Goal: Find contact information: Find contact information

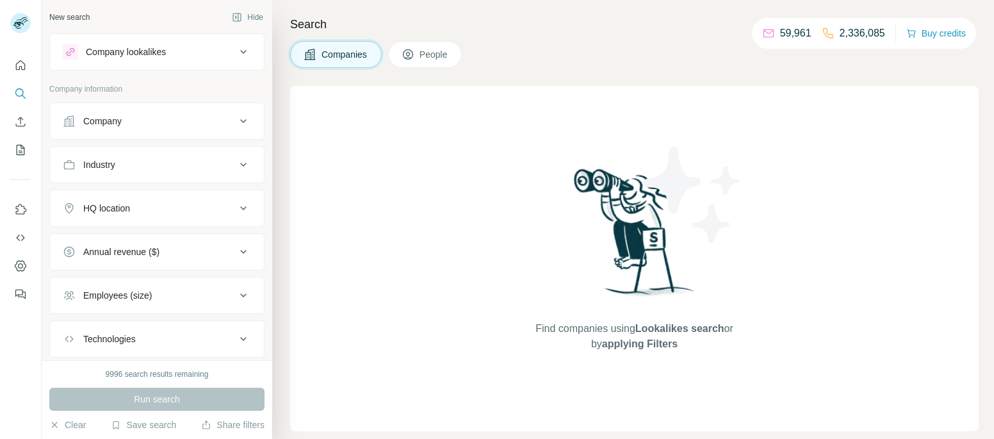
click at [182, 115] on div "Company" at bounding box center [149, 121] width 173 height 13
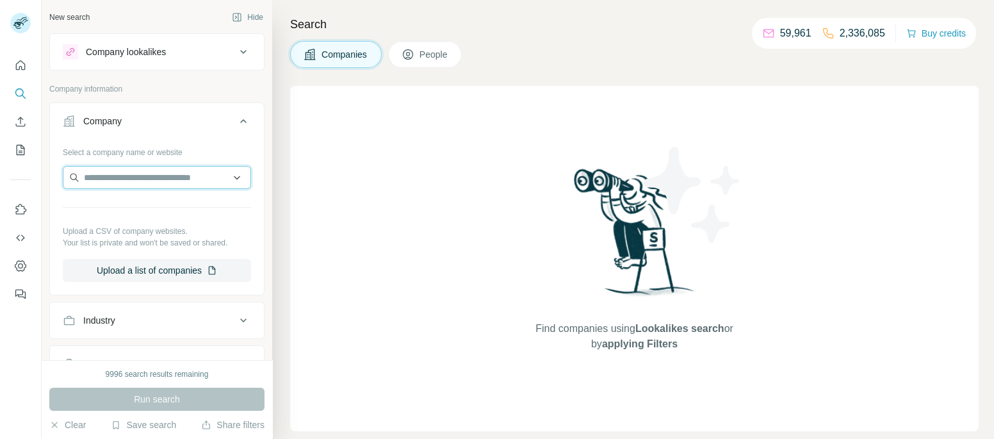
click at [156, 174] on input "text" at bounding box center [157, 177] width 188 height 23
paste input "**********"
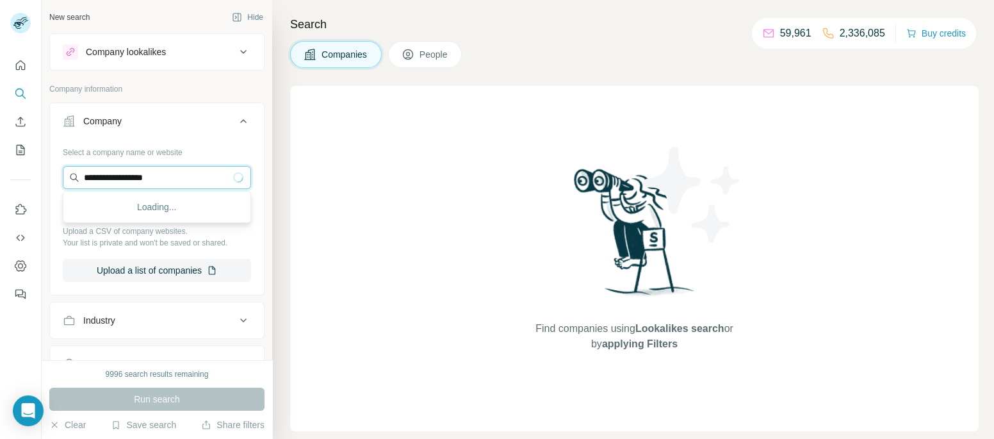
click at [115, 180] on input "**********" at bounding box center [157, 177] width 188 height 23
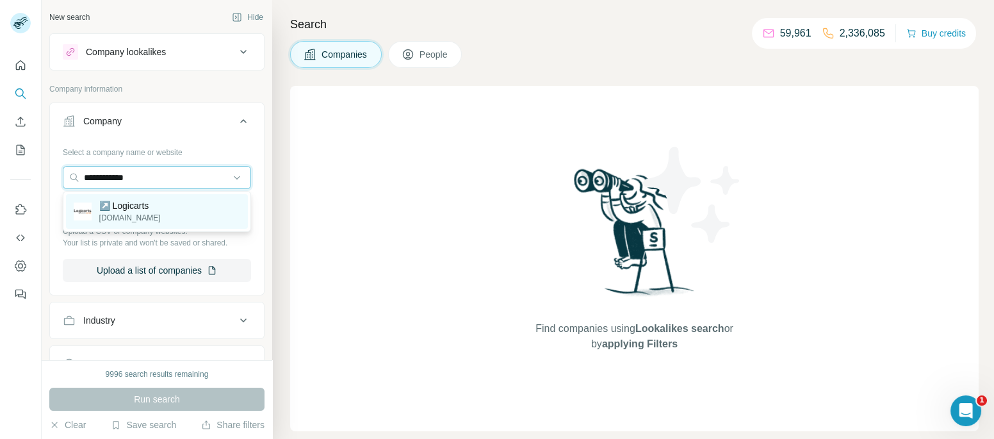
type input "**********"
click at [127, 219] on p "[DOMAIN_NAME]" at bounding box center [129, 218] width 61 height 12
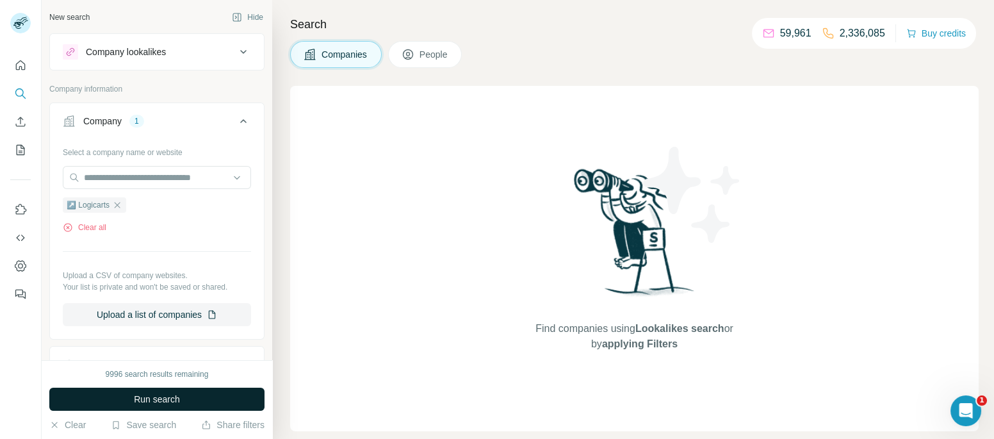
click at [167, 400] on span "Run search" at bounding box center [157, 399] width 46 height 13
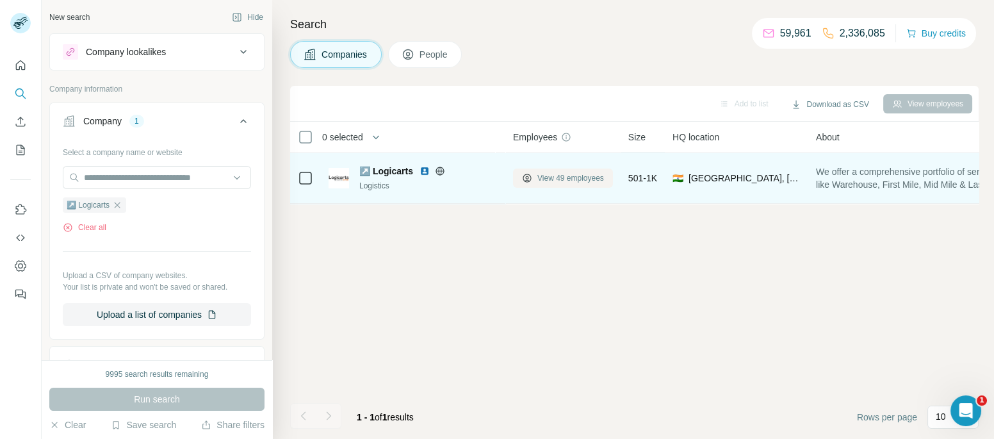
click at [554, 177] on span "View 49 employees" at bounding box center [570, 178] width 67 height 12
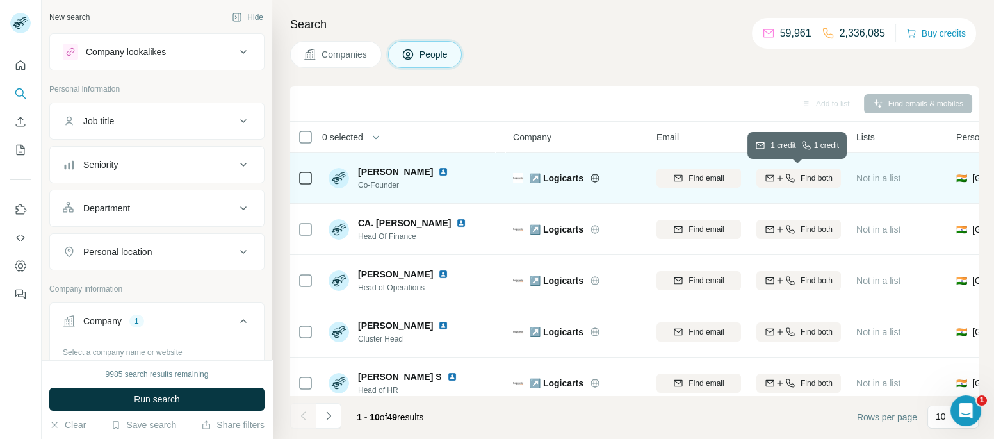
click at [790, 173] on icon "button" at bounding box center [790, 178] width 10 height 10
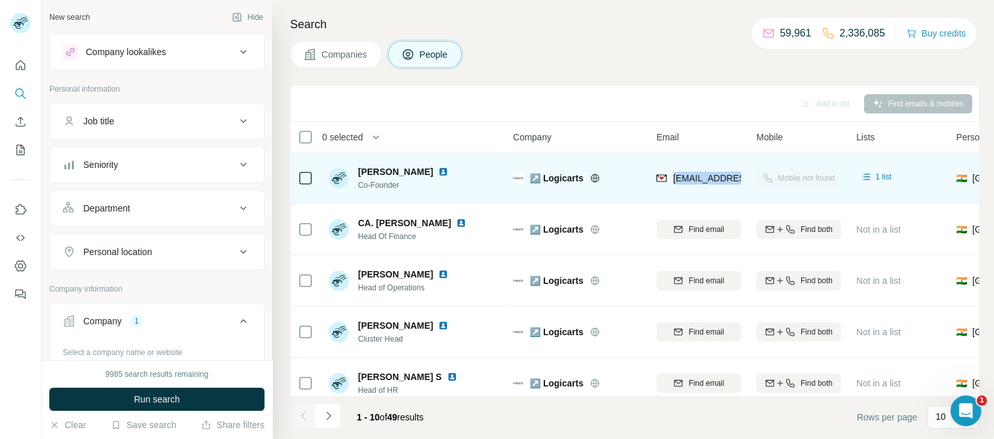
drag, startPoint x: 673, startPoint y: 168, endPoint x: 746, endPoint y: 175, distance: 73.4
click at [746, 175] on td "[EMAIL_ADDRESS][DOMAIN_NAME]" at bounding box center [699, 177] width 100 height 51
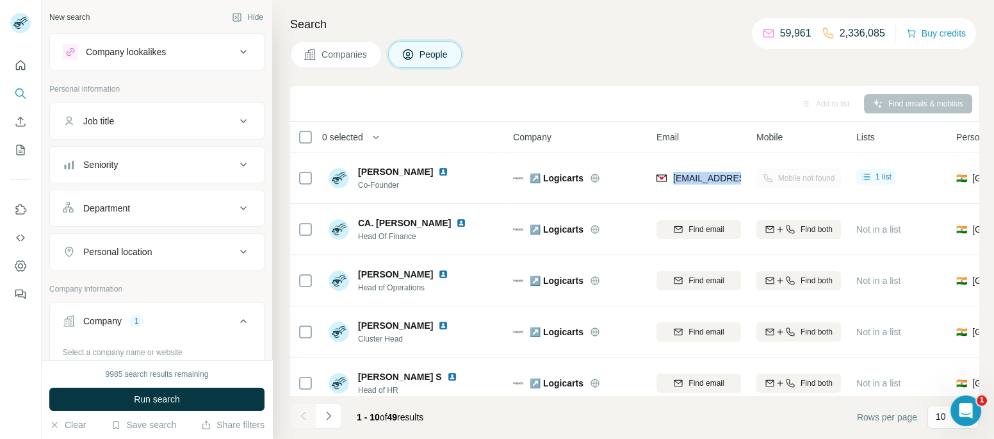
copy span "avinash@logicart"
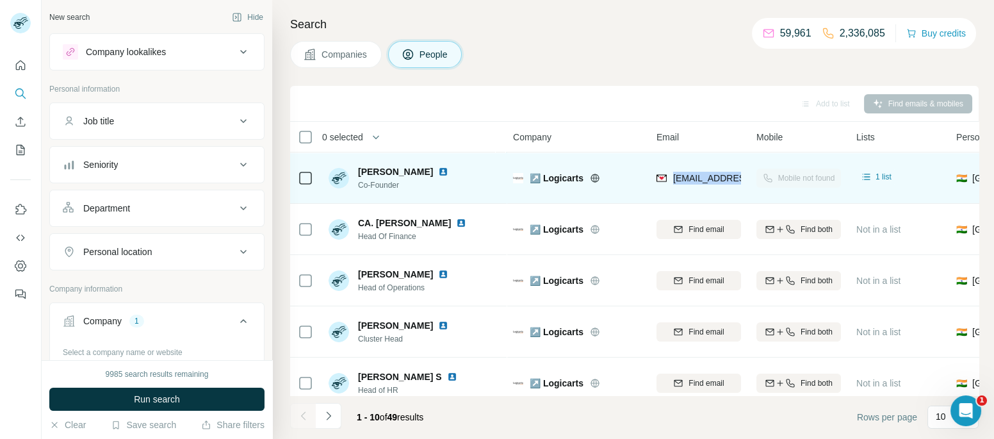
click at [744, 160] on td "[EMAIL_ADDRESS][DOMAIN_NAME]" at bounding box center [699, 177] width 100 height 51
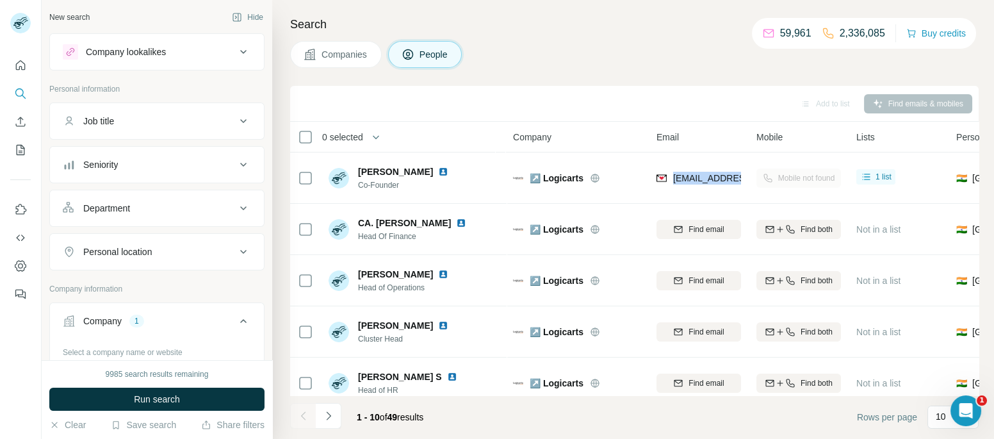
drag, startPoint x: 671, startPoint y: 175, endPoint x: 777, endPoint y: 170, distance: 106.4
click at [0, 0] on tr "[PERSON_NAME] Co-Founder ↗️ Logicarts [EMAIL_ADDRESS][DOMAIN_NAME] Mobile not f…" at bounding box center [0, 0] width 0 height 0
copy tr "[EMAIL_ADDRESS][DOMAIN_NAME]"
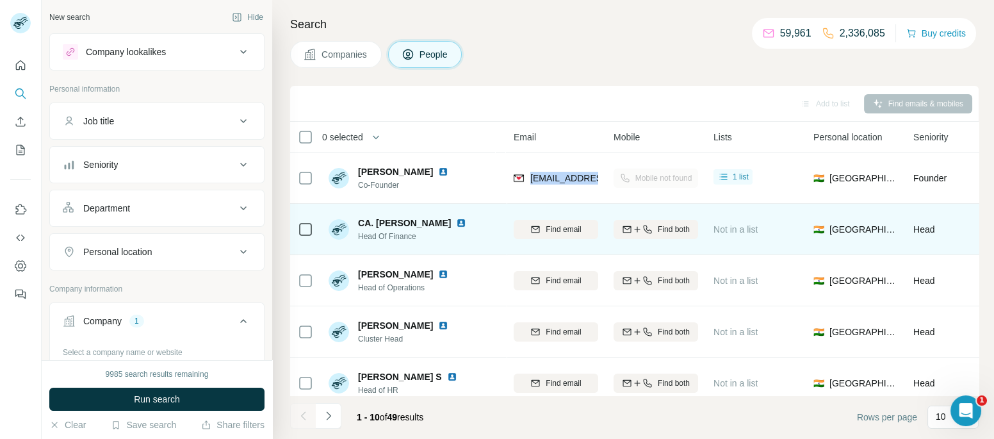
scroll to position [0, 412]
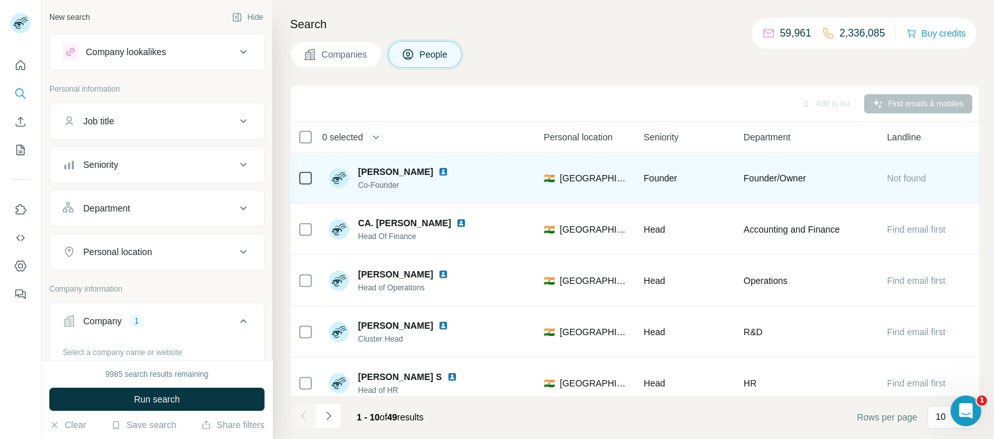
click at [438, 170] on img at bounding box center [443, 172] width 10 height 10
